Goal: Use online tool/utility: Utilize a website feature to perform a specific function

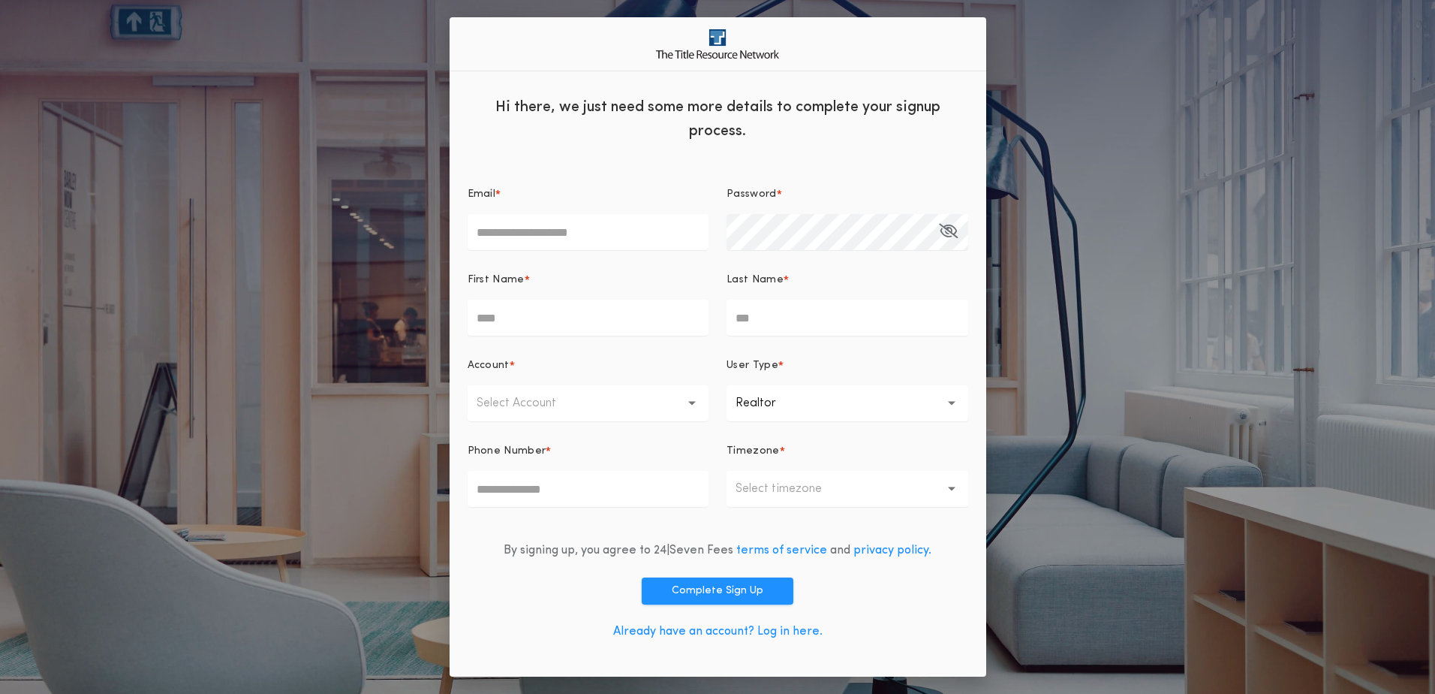
click at [787, 632] on link "Already have an account? Log in here." at bounding box center [717, 631] width 209 height 12
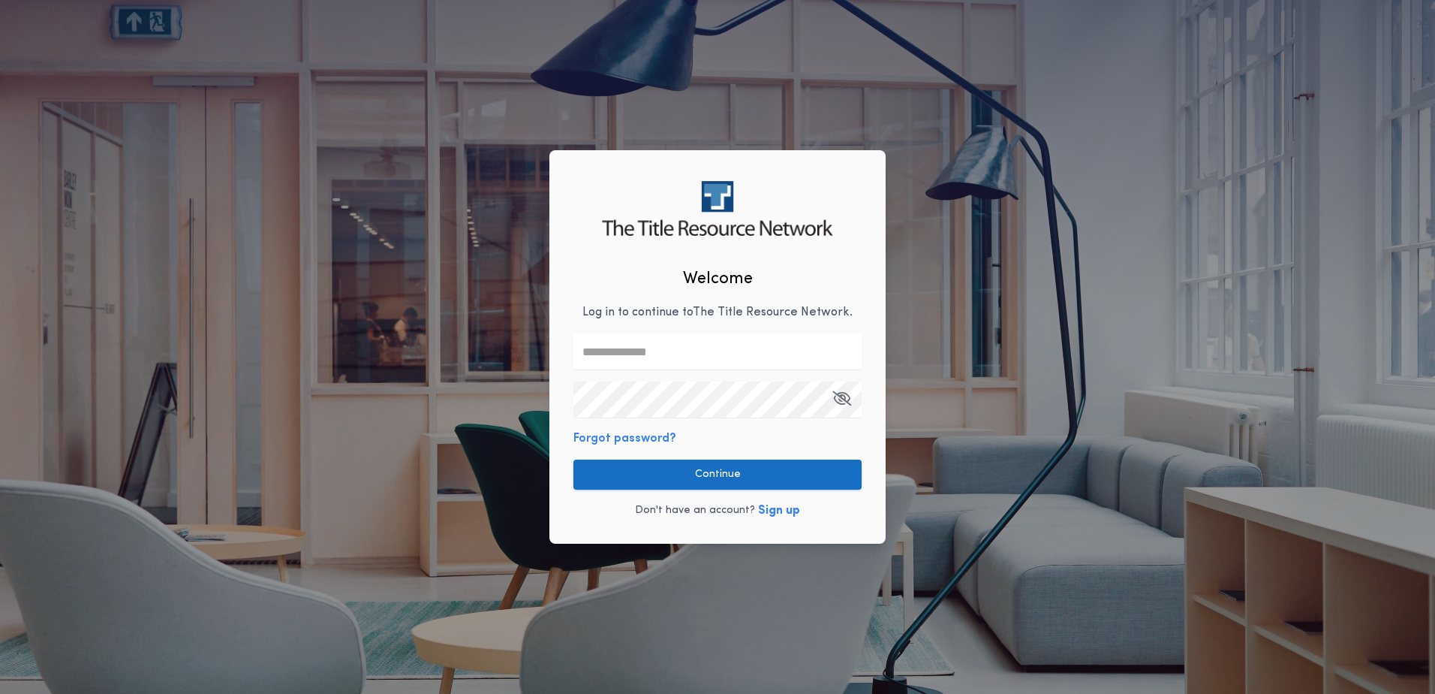
type input "**********"
click at [673, 474] on button "Continue" at bounding box center [718, 474] width 288 height 30
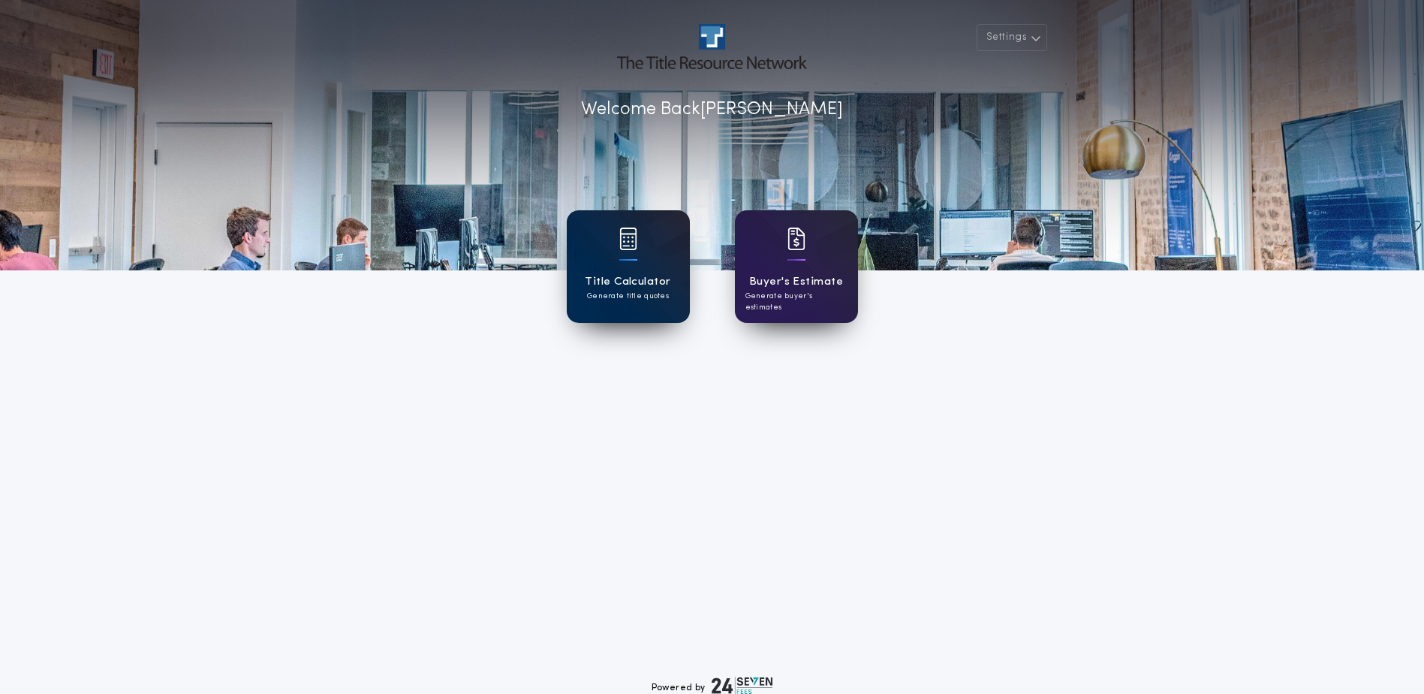
click at [637, 276] on h1 "Title Calculator" at bounding box center [628, 281] width 86 height 17
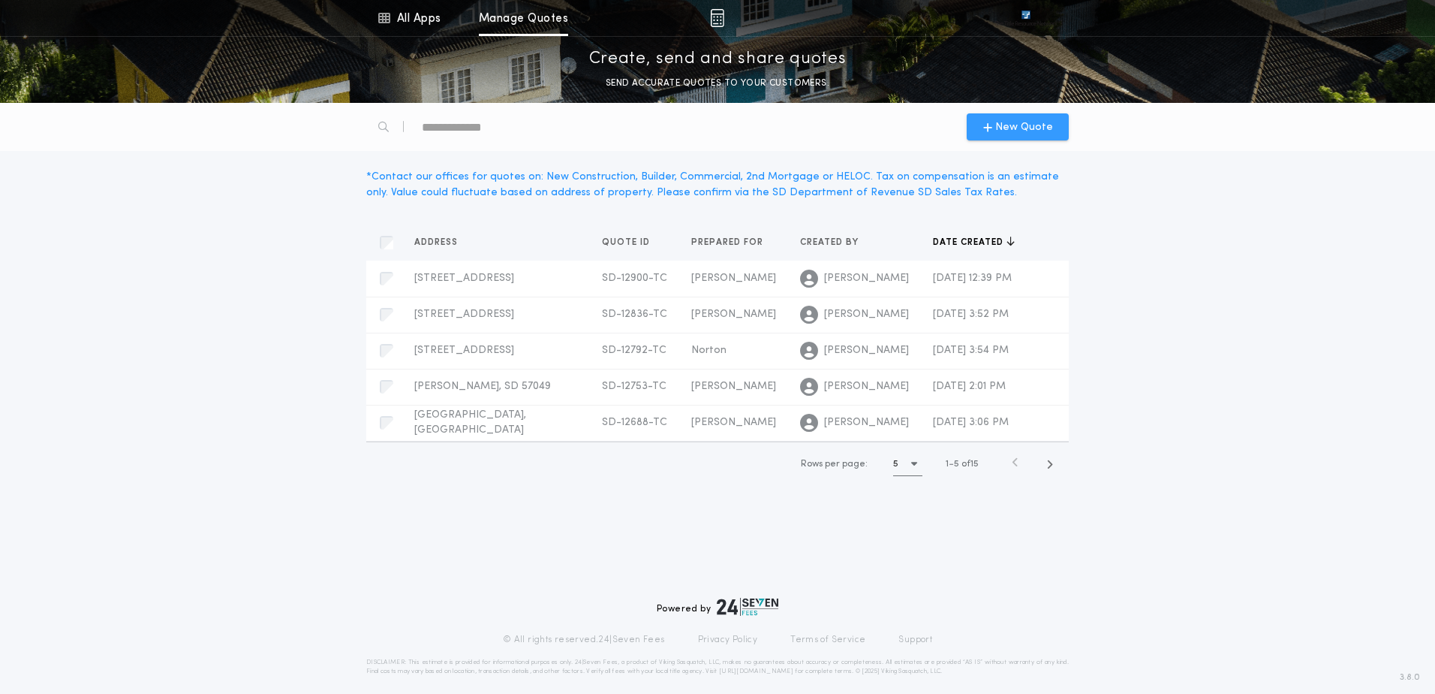
click at [1011, 128] on span "New Quote" at bounding box center [1024, 127] width 58 height 16
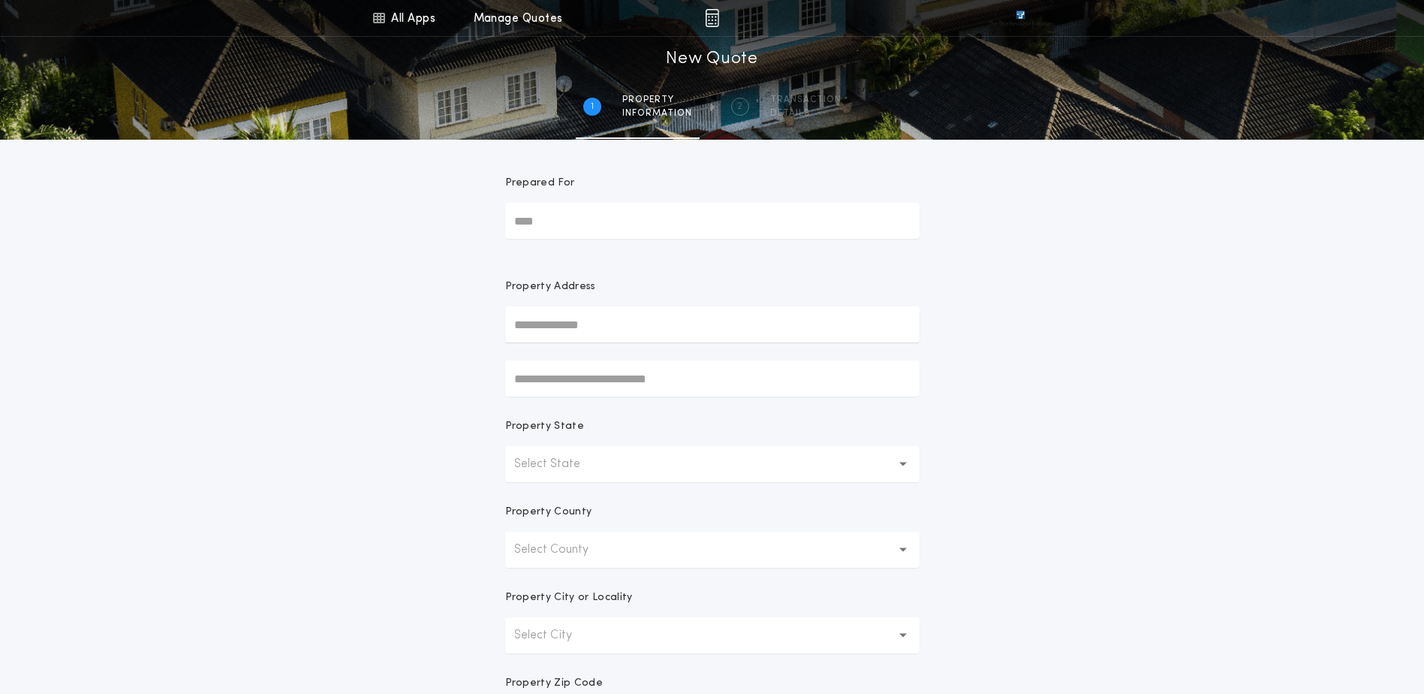
click at [574, 206] on input "Prepared For" at bounding box center [712, 221] width 414 height 36
type input "*********"
type input "**********"
click at [549, 461] on p "Select State" at bounding box center [559, 464] width 90 height 18
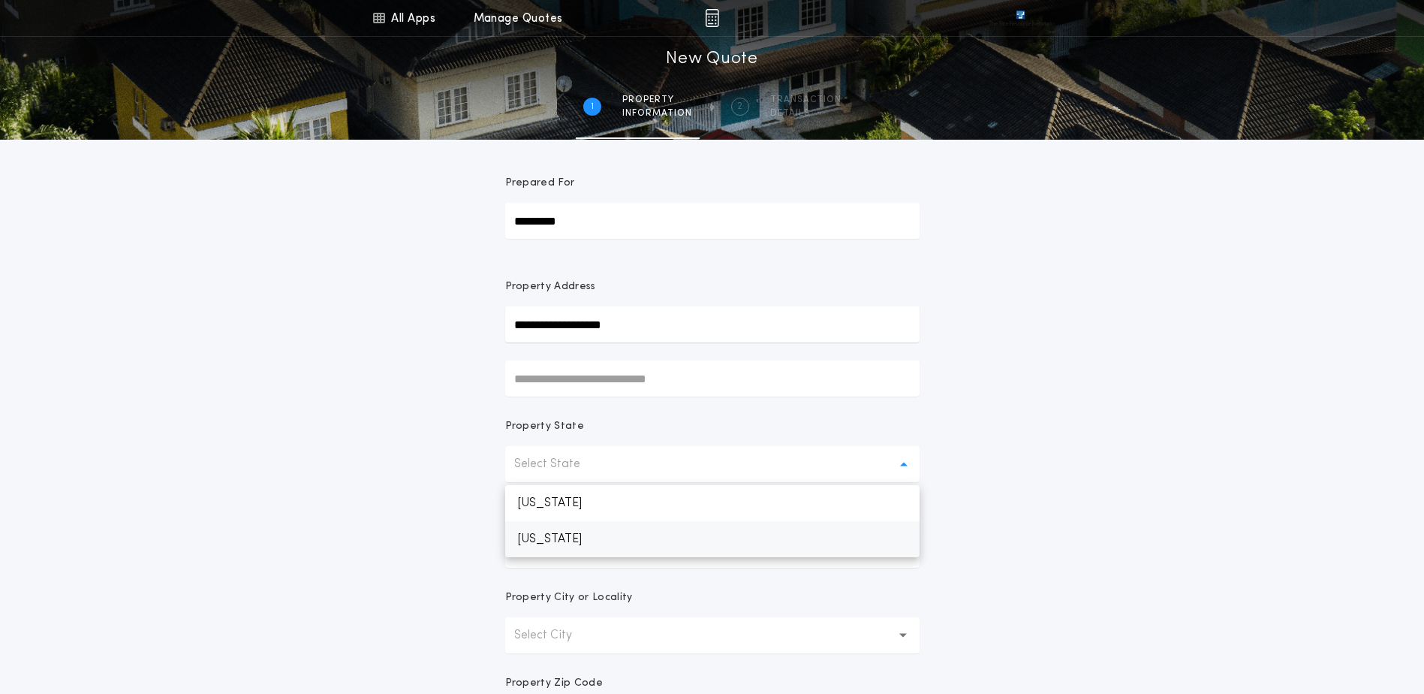
click at [547, 535] on p "[US_STATE]" at bounding box center [712, 539] width 414 height 36
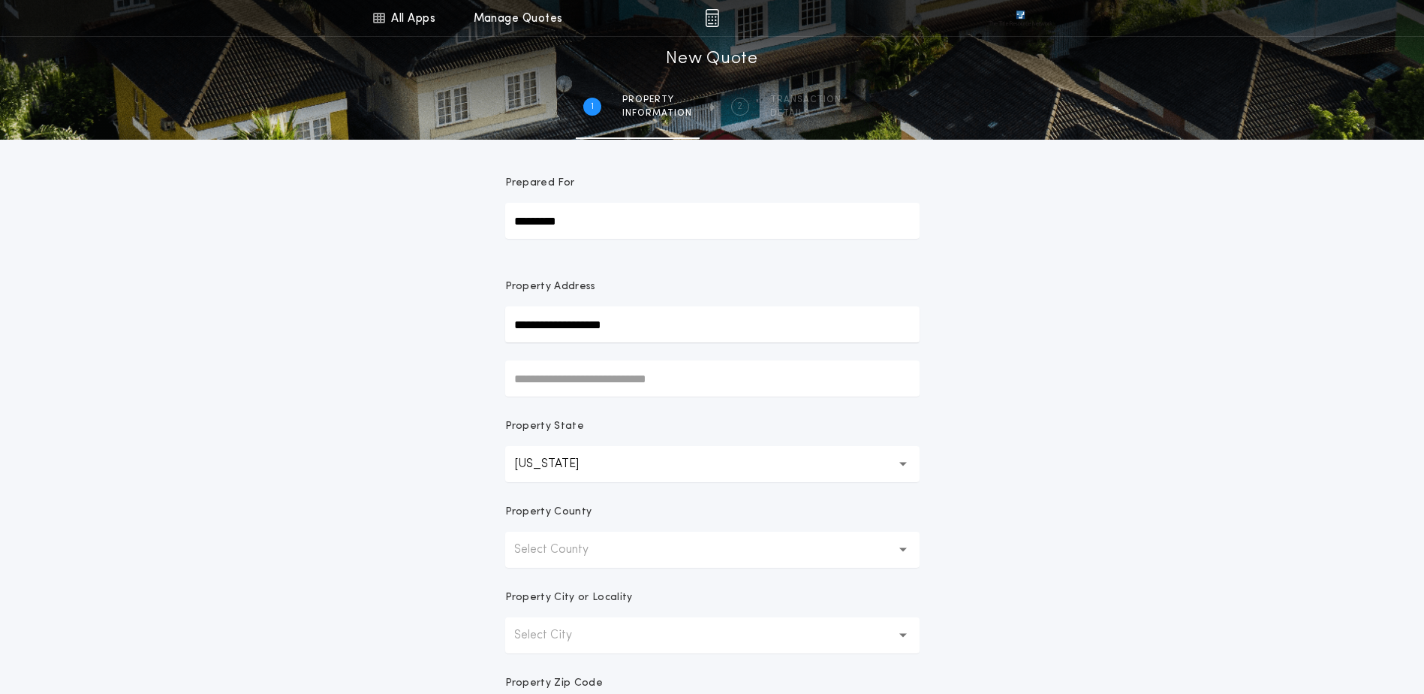
click at [544, 555] on p "Select County" at bounding box center [563, 550] width 98 height 18
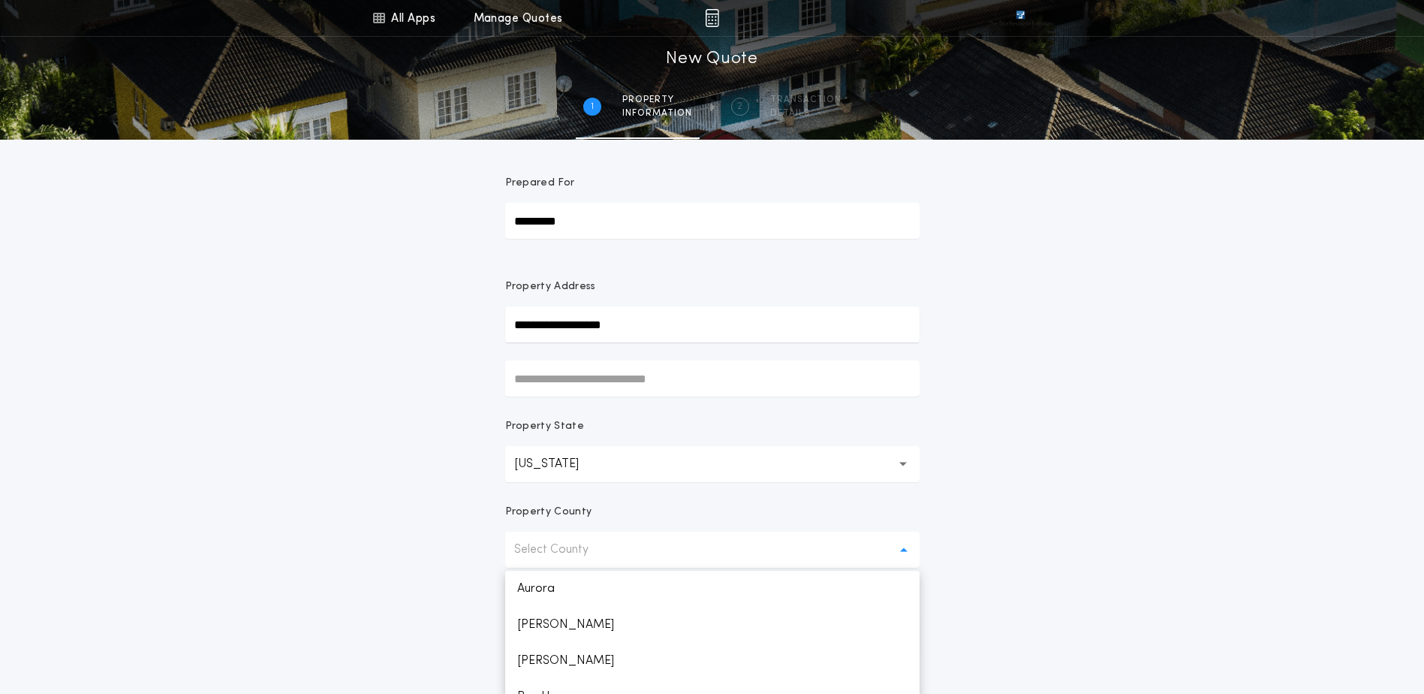
scroll to position [2120, 0]
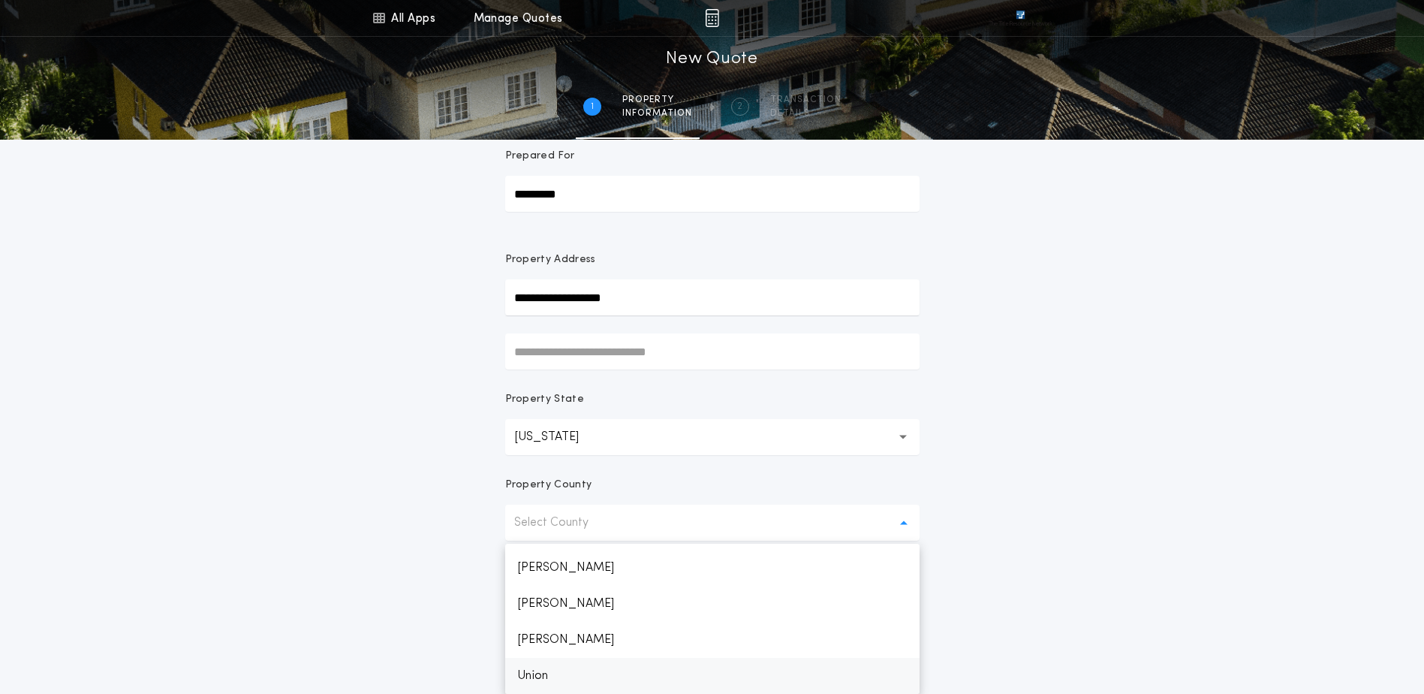
click at [552, 671] on p "Union" at bounding box center [712, 676] width 414 height 36
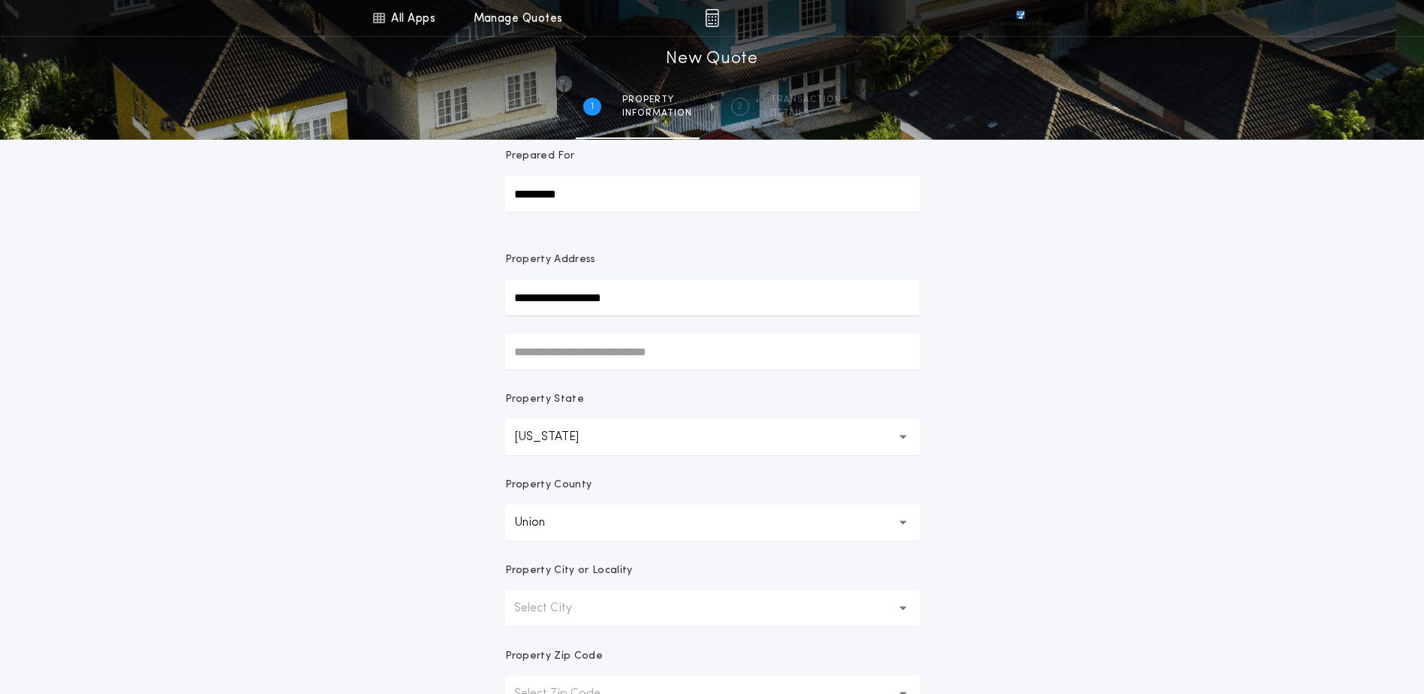
click at [556, 604] on p "Select City" at bounding box center [555, 608] width 82 height 18
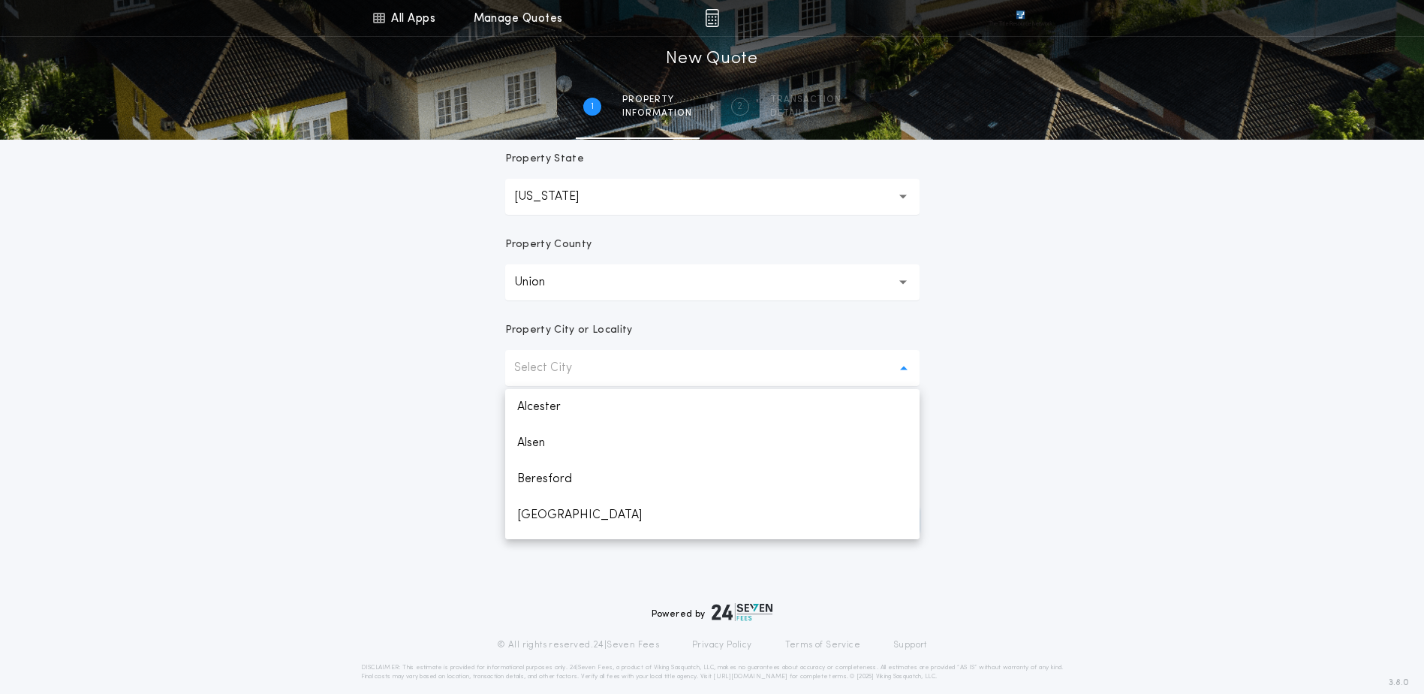
scroll to position [285, 0]
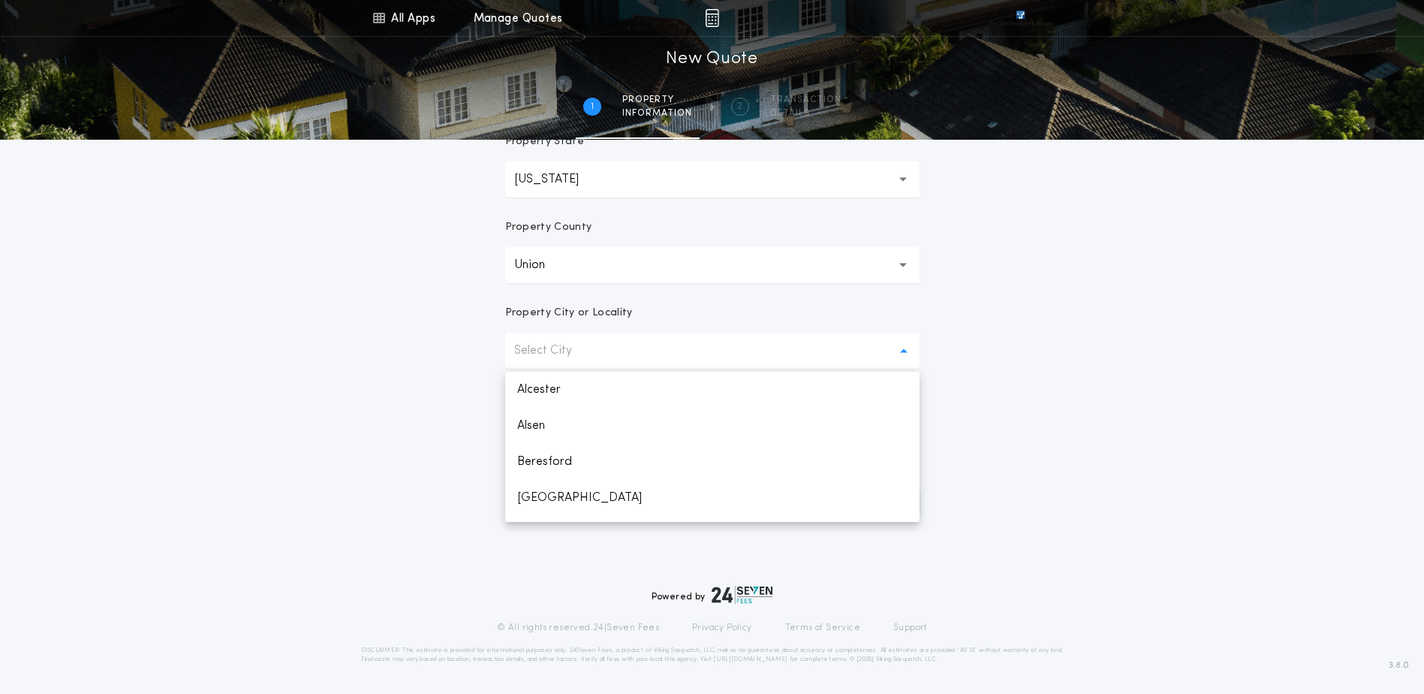
click at [570, 347] on p "Select City" at bounding box center [555, 351] width 82 height 18
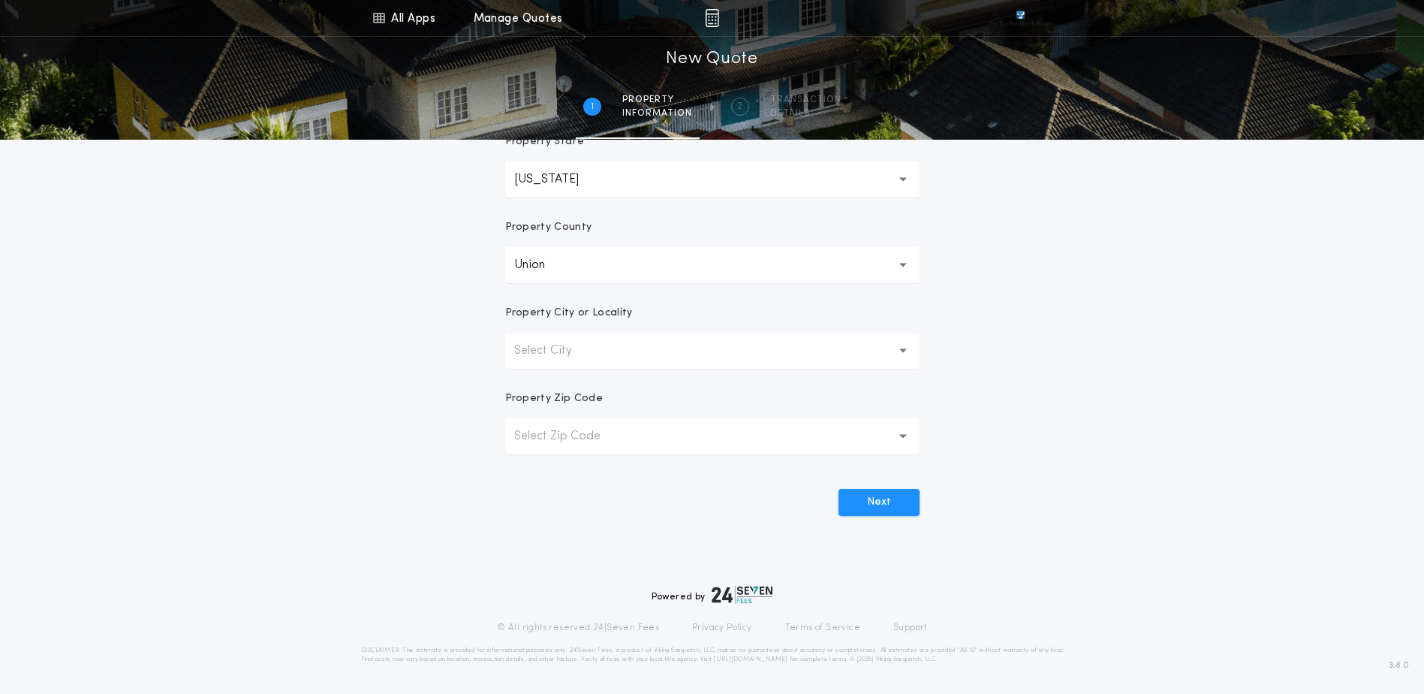
click at [559, 441] on p "Select Zip Code" at bounding box center [569, 436] width 110 height 18
click at [905, 344] on icon "button" at bounding box center [903, 351] width 8 height 36
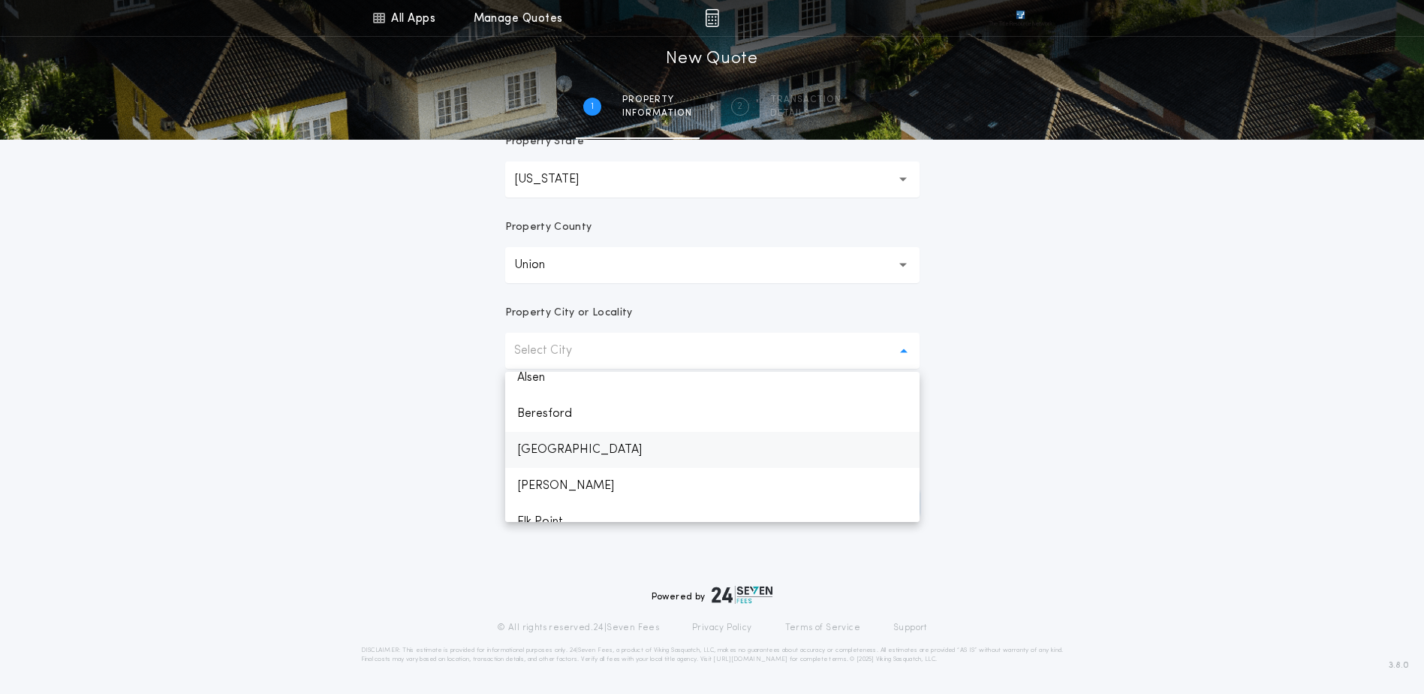
scroll to position [75, 0]
click at [567, 459] on p "[PERSON_NAME]" at bounding box center [712, 459] width 414 height 36
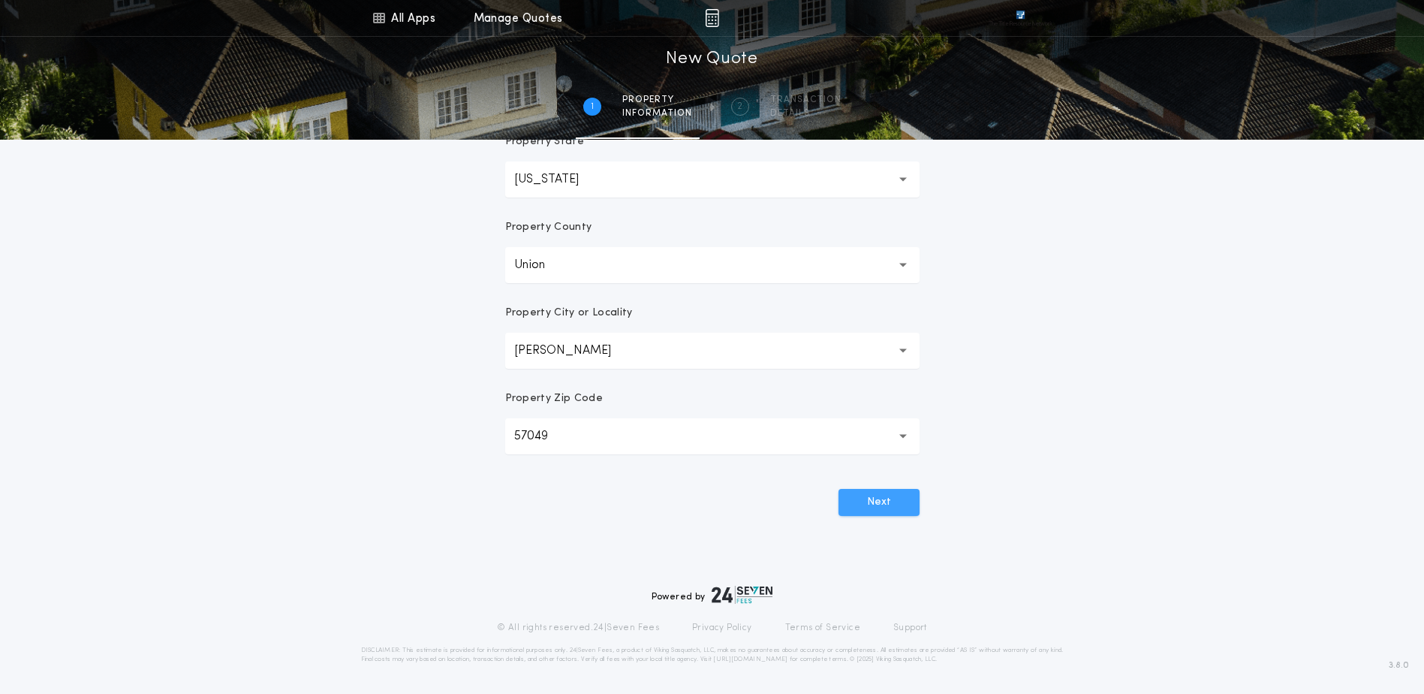
click at [876, 499] on button "Next" at bounding box center [879, 502] width 81 height 27
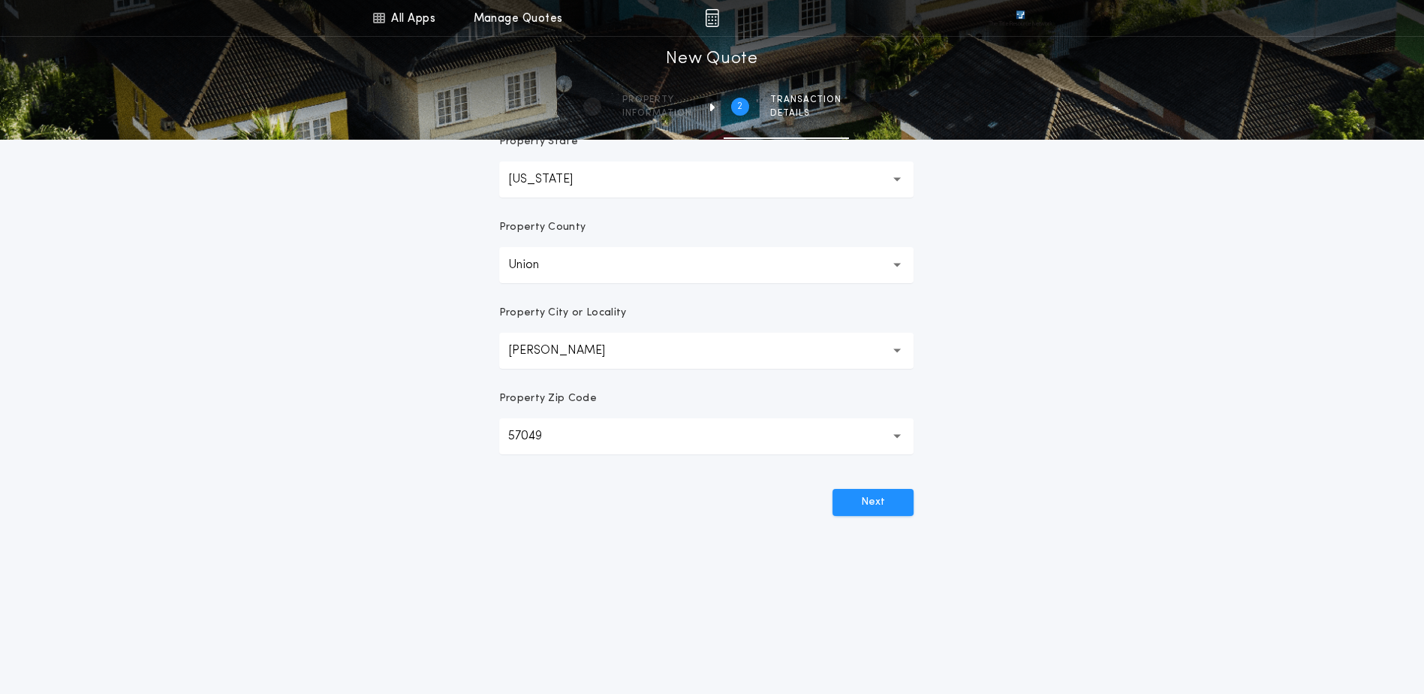
scroll to position [0, 0]
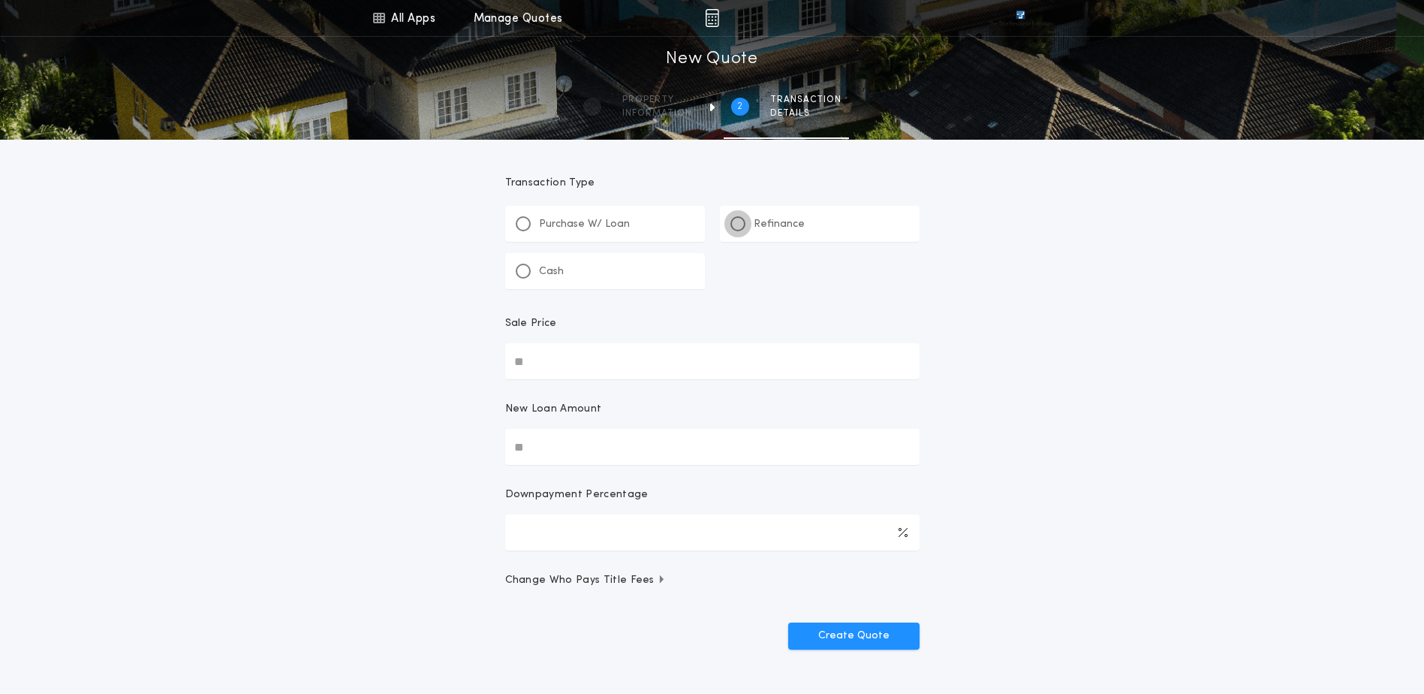
click at [742, 222] on div at bounding box center [737, 223] width 15 height 15
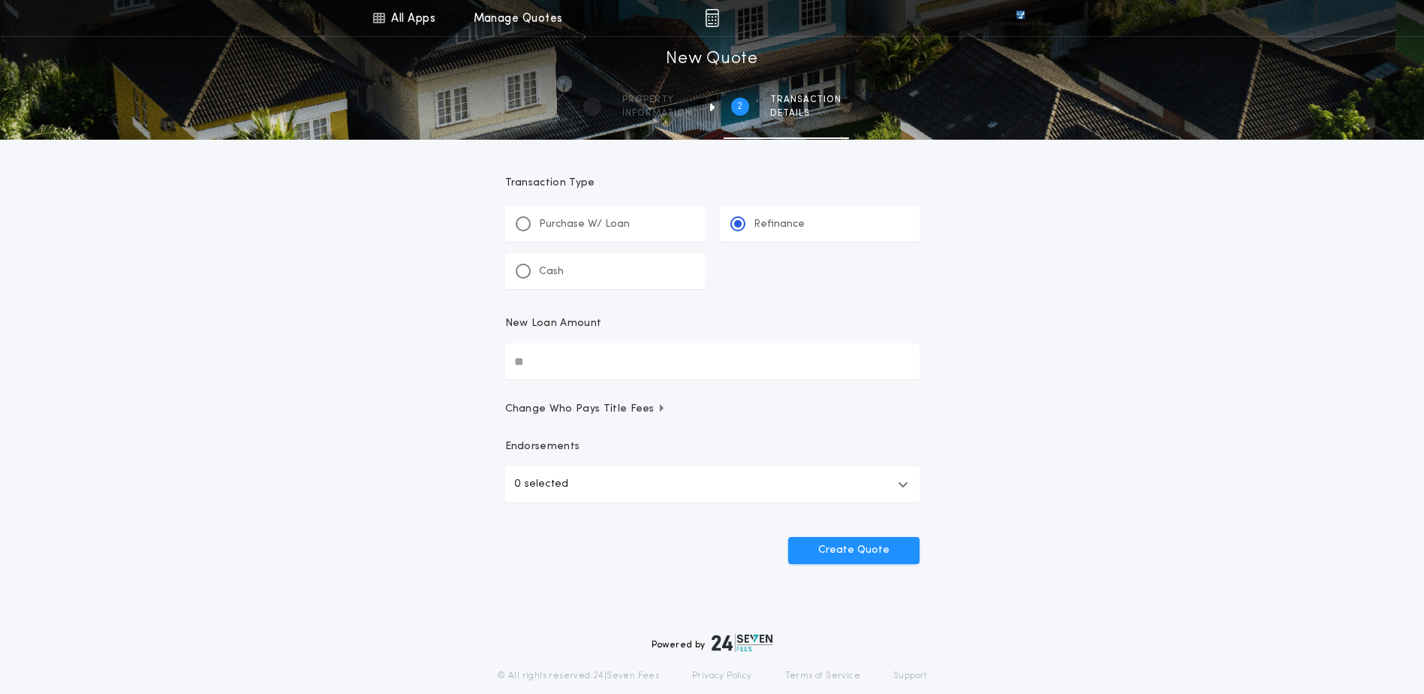
drag, startPoint x: 553, startPoint y: 359, endPoint x: 506, endPoint y: 365, distance: 47.7
click at [506, 365] on input "New Loan Amount" at bounding box center [712, 361] width 414 height 36
type input "********"
click at [830, 554] on button "Create Quote" at bounding box center [853, 550] width 131 height 27
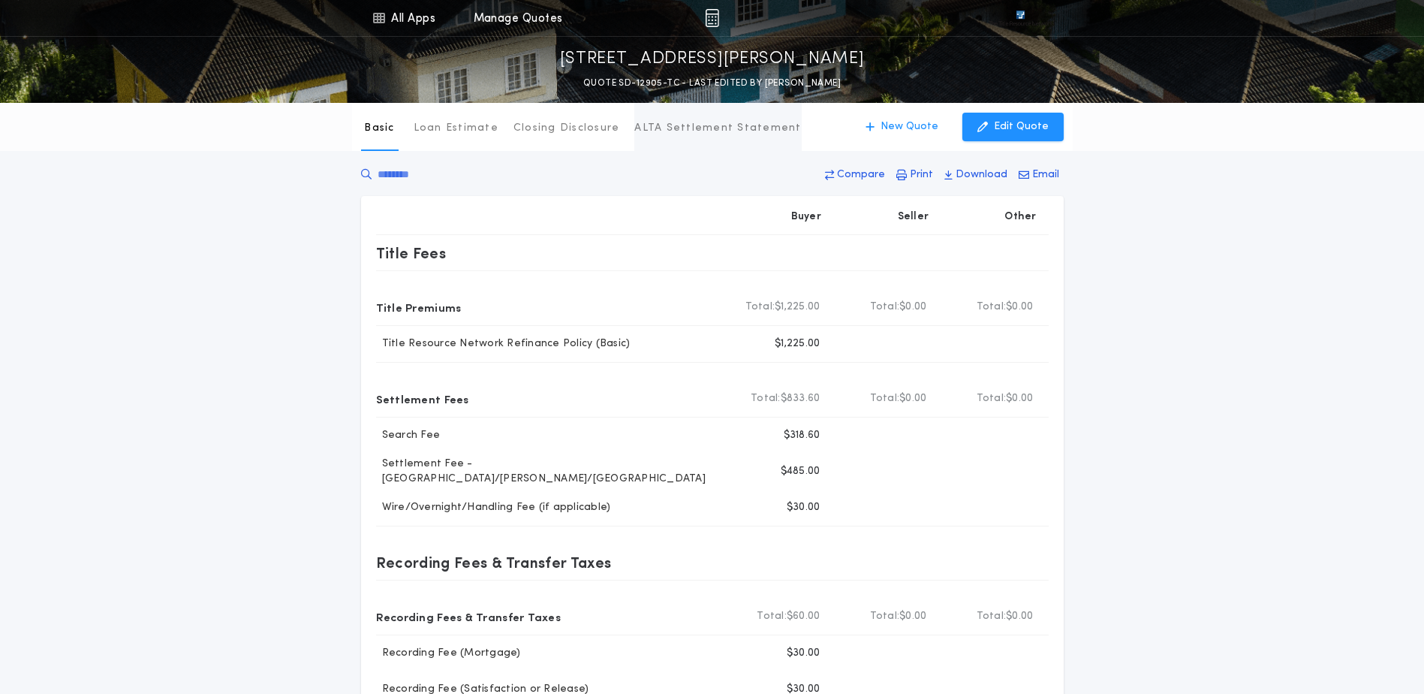
click at [756, 127] on p "ALTA Settlement Statement" at bounding box center [717, 128] width 167 height 15
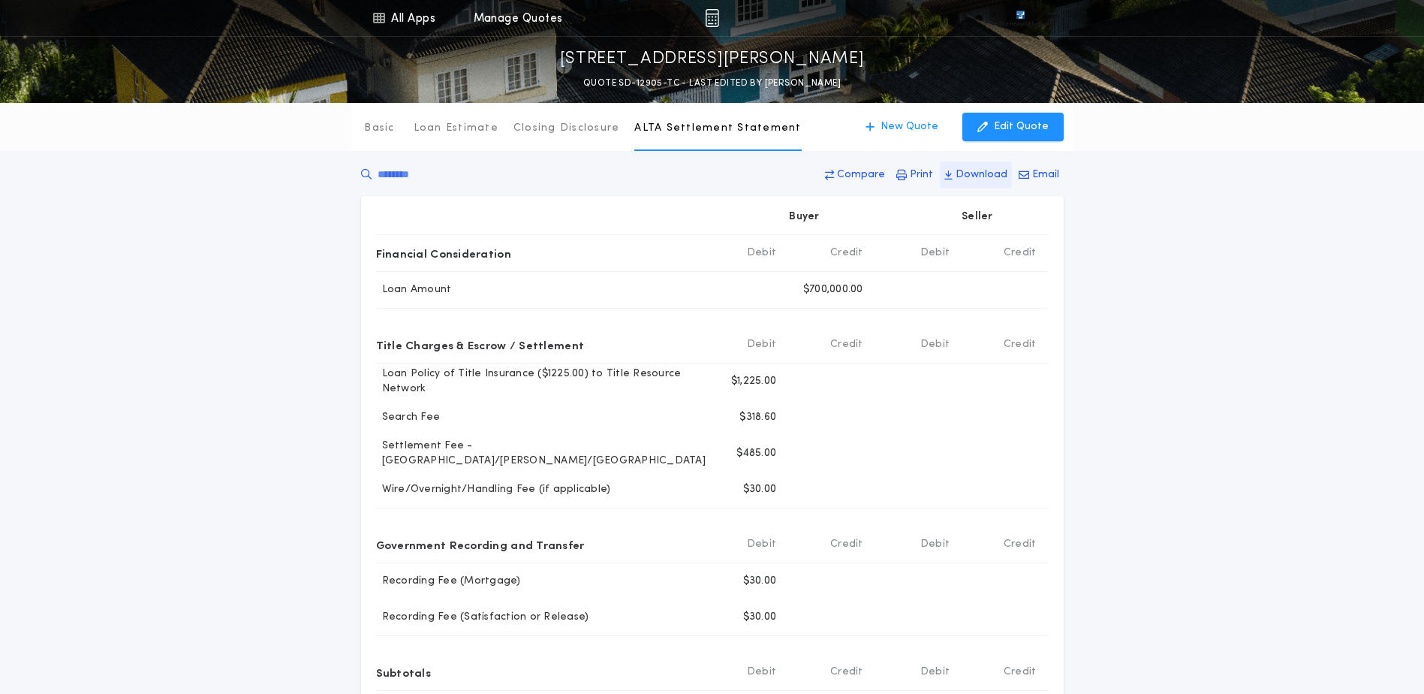
click at [968, 174] on p "Download" at bounding box center [982, 174] width 52 height 15
